Goal: Transaction & Acquisition: Purchase product/service

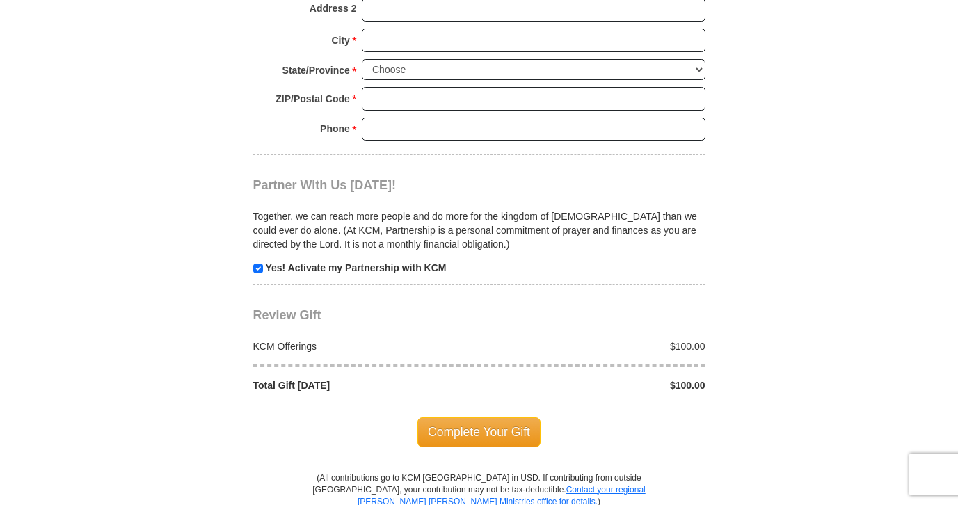
scroll to position [1283, 0]
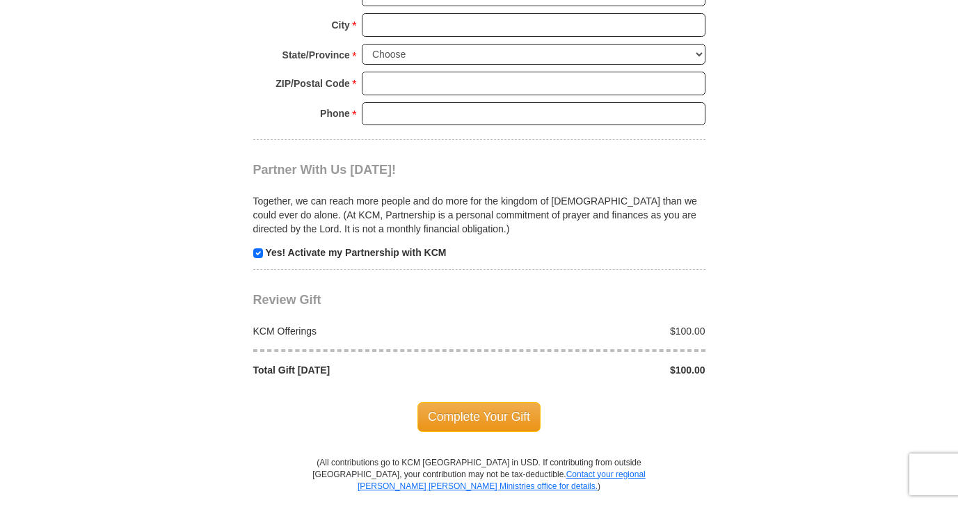
click at [307, 324] on div "KCM Offerings" at bounding box center [363, 331] width 234 height 14
click at [295, 363] on div "Total Gift [DATE]" at bounding box center [363, 370] width 234 height 14
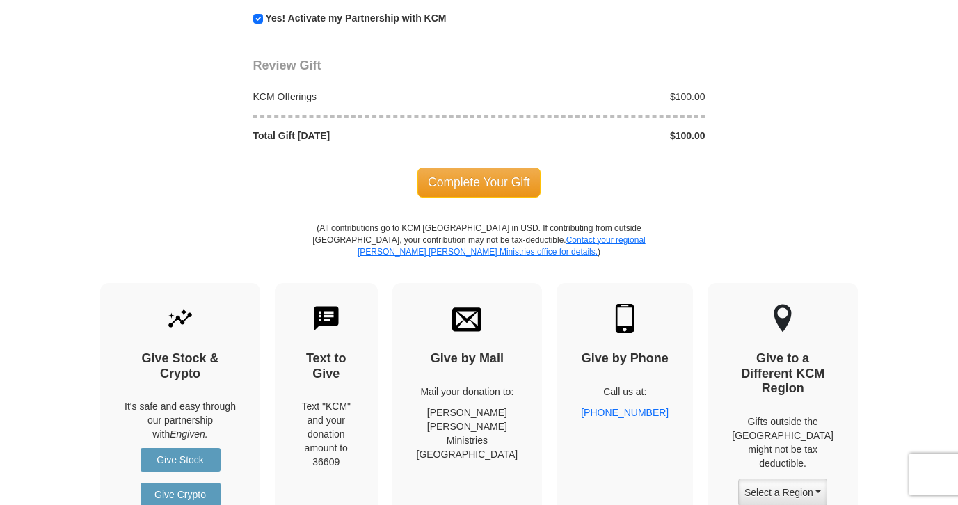
scroll to position [1518, 0]
click at [826, 478] on button "Select a Region" at bounding box center [782, 492] width 89 height 28
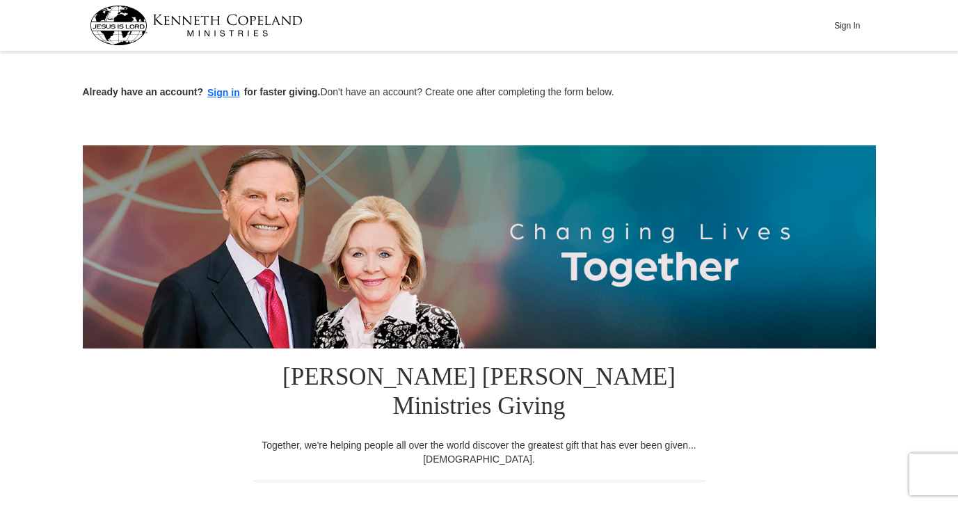
scroll to position [0, 0]
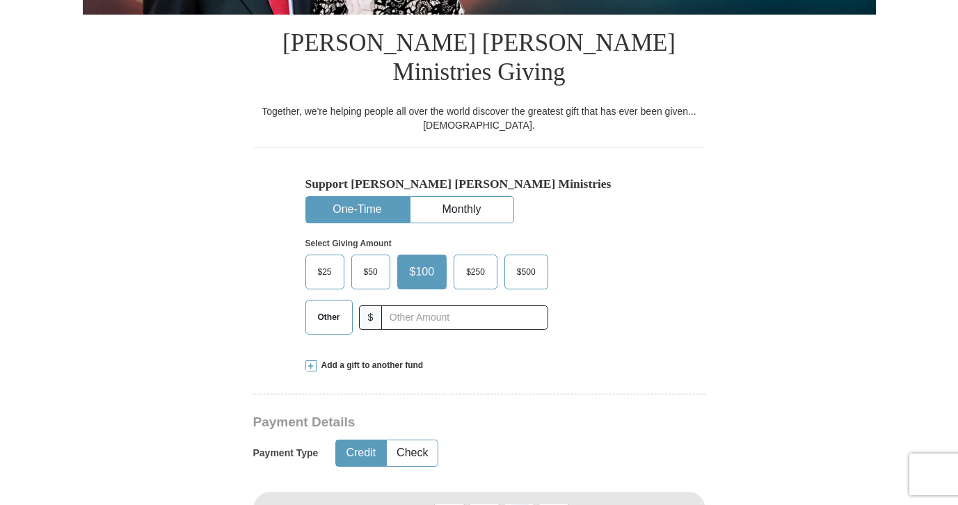
scroll to position [341, 0]
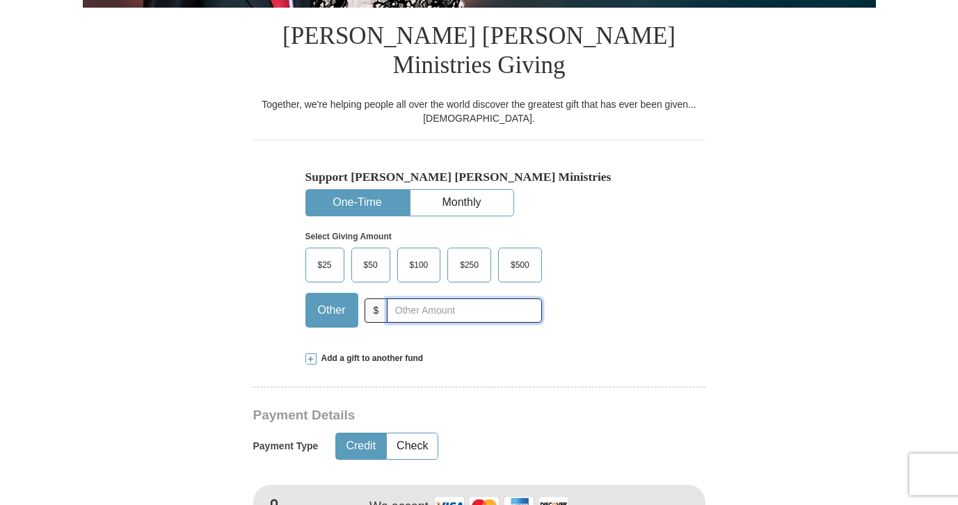
click at [426, 299] on input "text" at bounding box center [464, 311] width 154 height 24
type input "400.00"
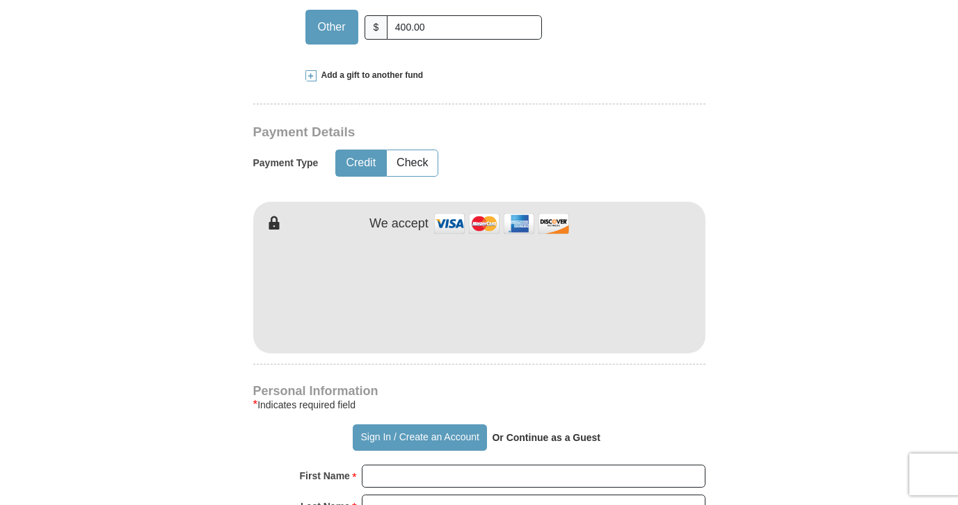
scroll to position [670, 0]
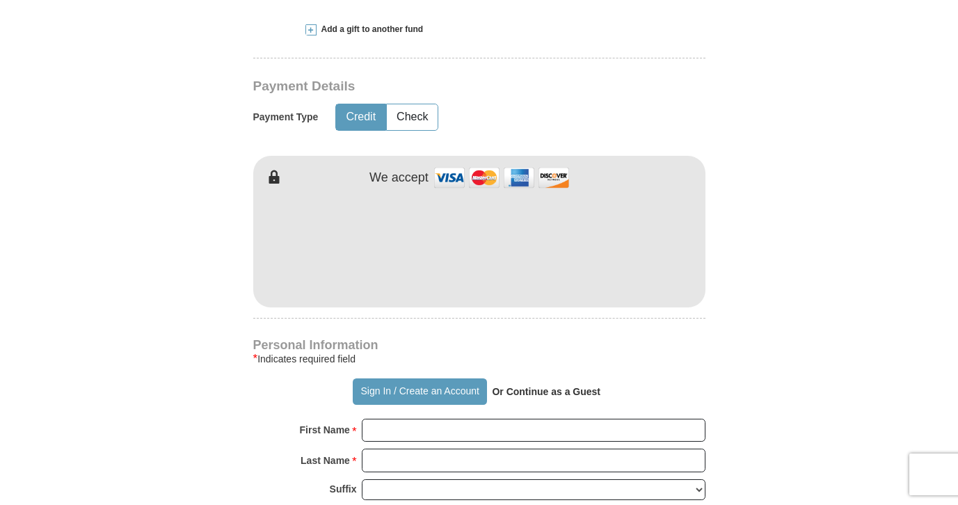
click at [189, 324] on form "Already have an account? Sign in for faster giving. Don't have an account? Crea…" at bounding box center [479, 258] width 793 height 1745
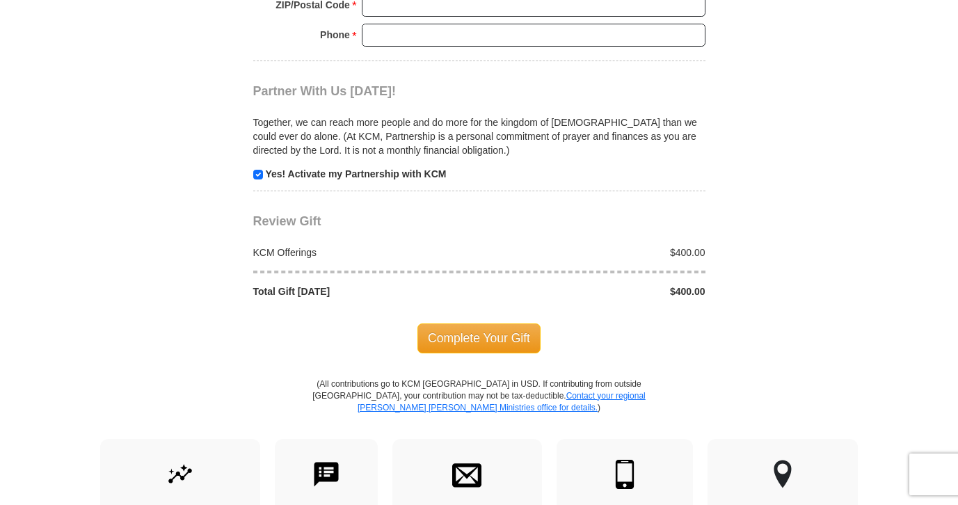
scroll to position [1364, 0]
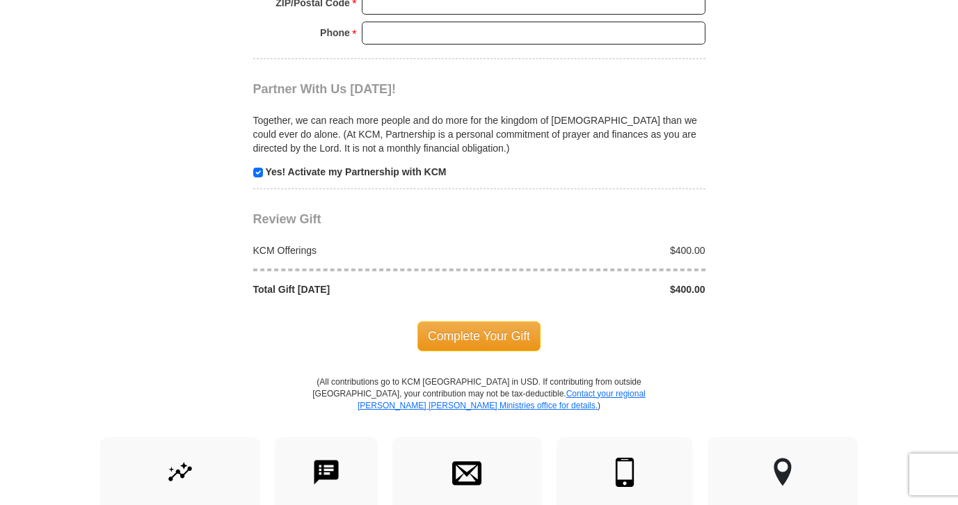
click at [299, 257] on div at bounding box center [479, 269] width 467 height 25
click at [298, 244] on div "KCM Offerings" at bounding box center [363, 251] width 234 height 14
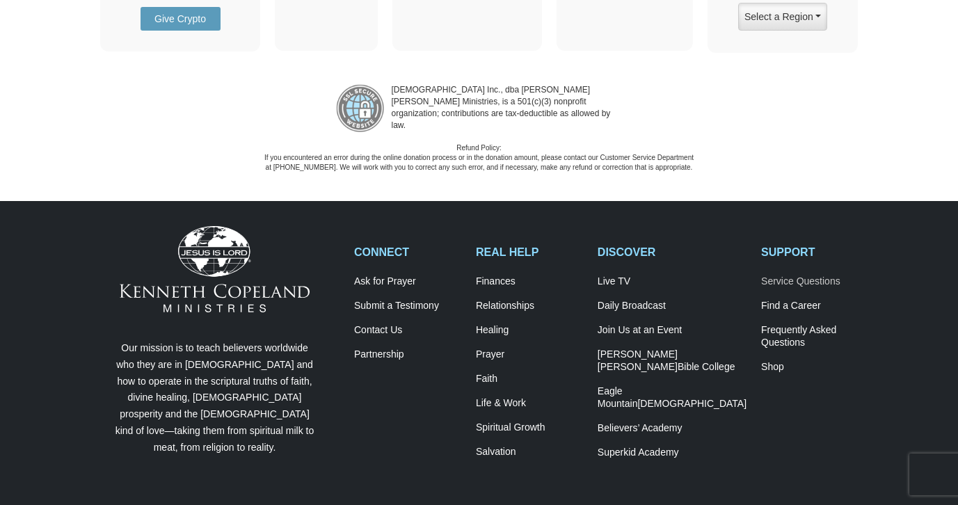
scroll to position [1996, 0]
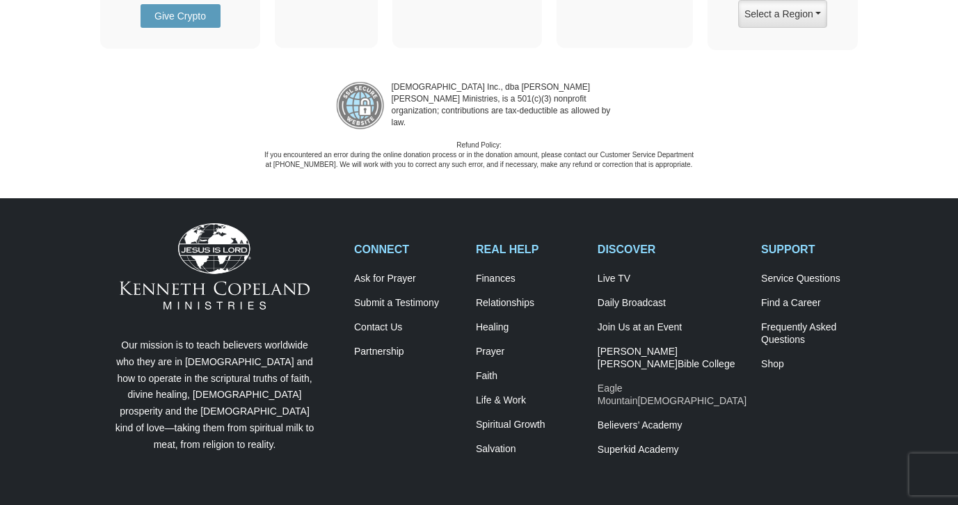
click at [656, 395] on span "[DEMOGRAPHIC_DATA]" at bounding box center [691, 400] width 109 height 11
